Goal: Navigation & Orientation: Find specific page/section

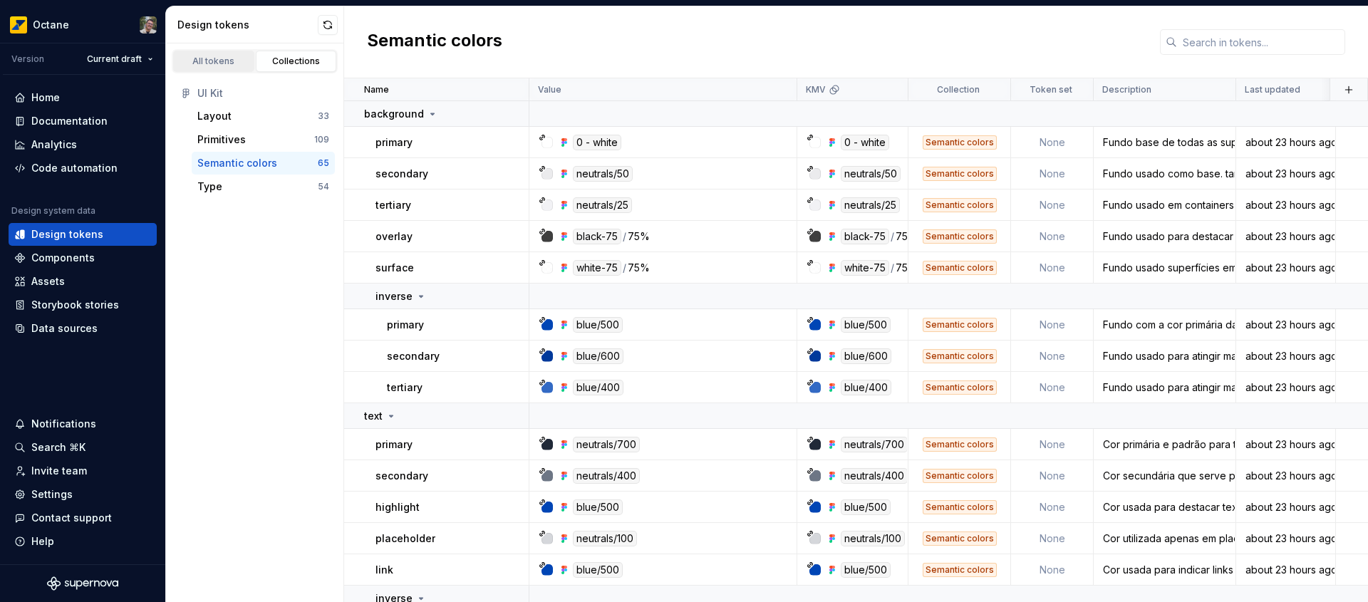
click at [227, 61] on div "All tokens" at bounding box center [213, 61] width 71 height 11
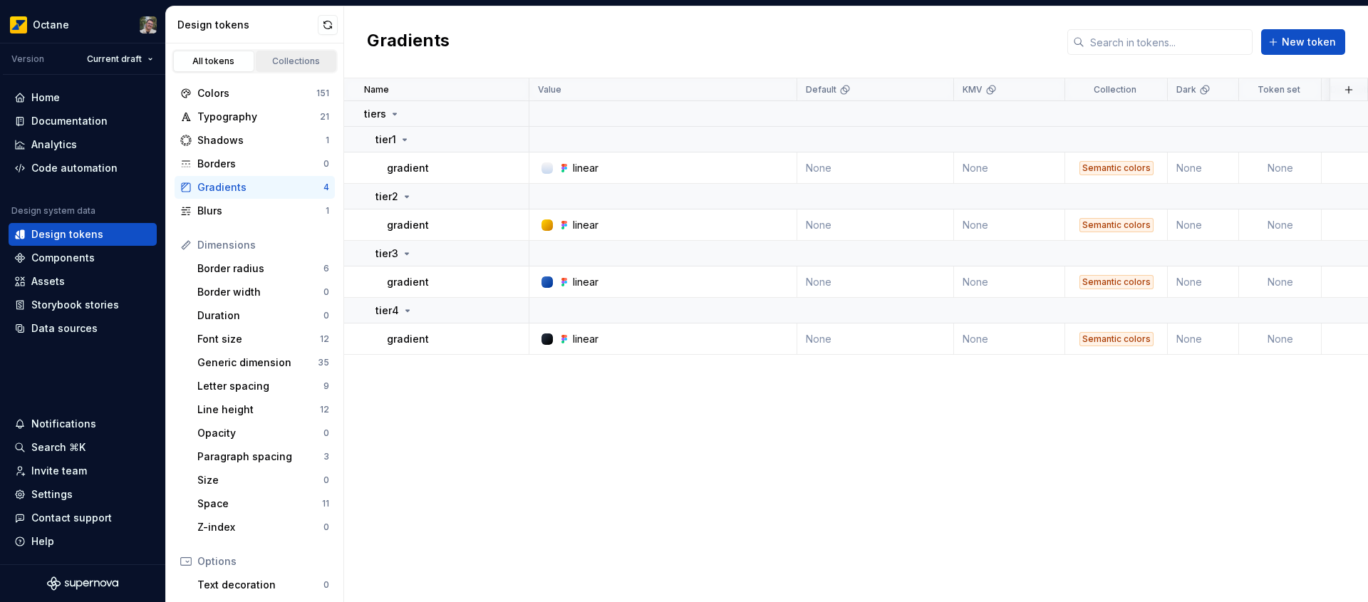
click at [296, 64] on div "Collections" at bounding box center [296, 61] width 71 height 11
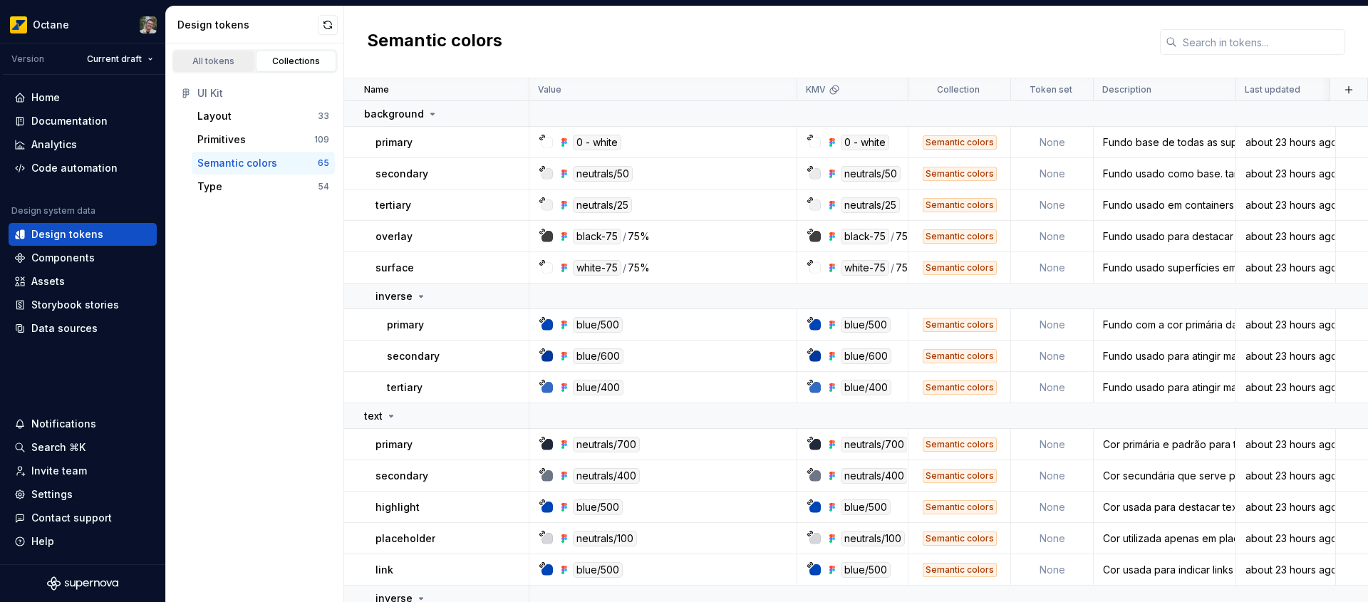
click at [232, 69] on link "All tokens" at bounding box center [213, 61] width 81 height 21
